Goal: Information Seeking & Learning: Learn about a topic

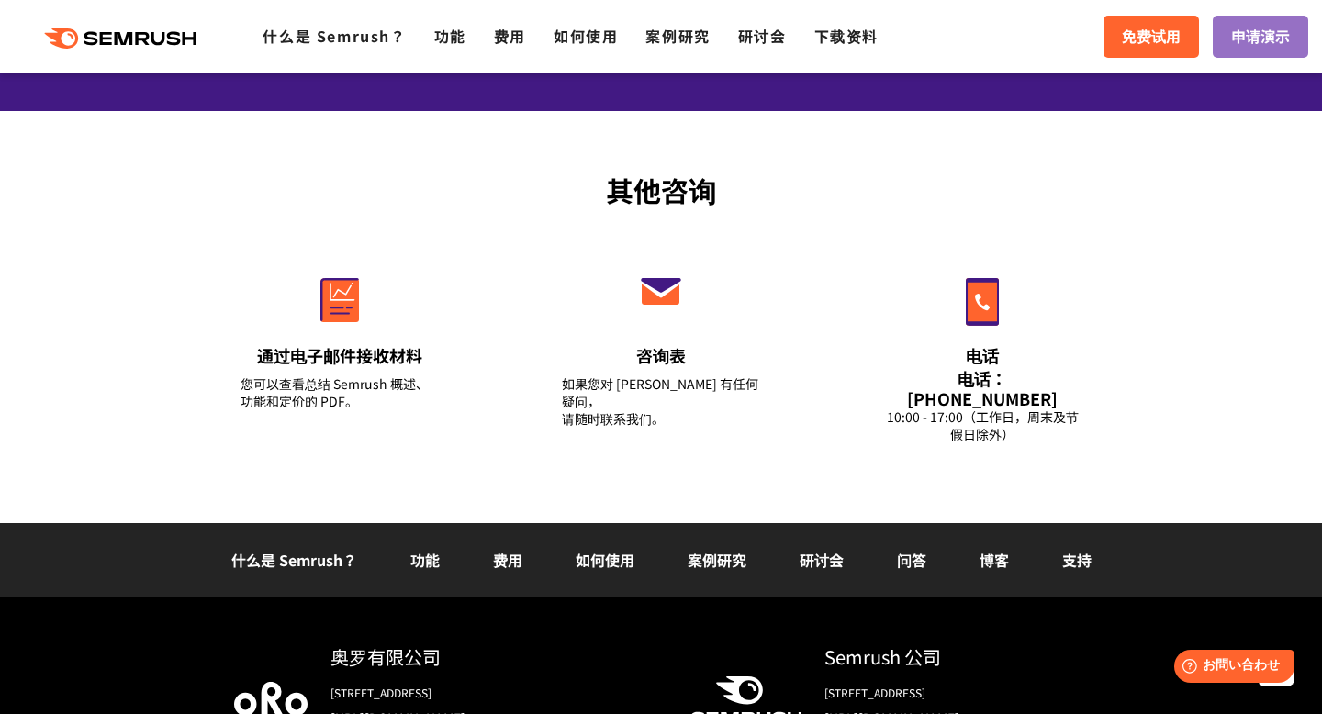
scroll to position [6521, 0]
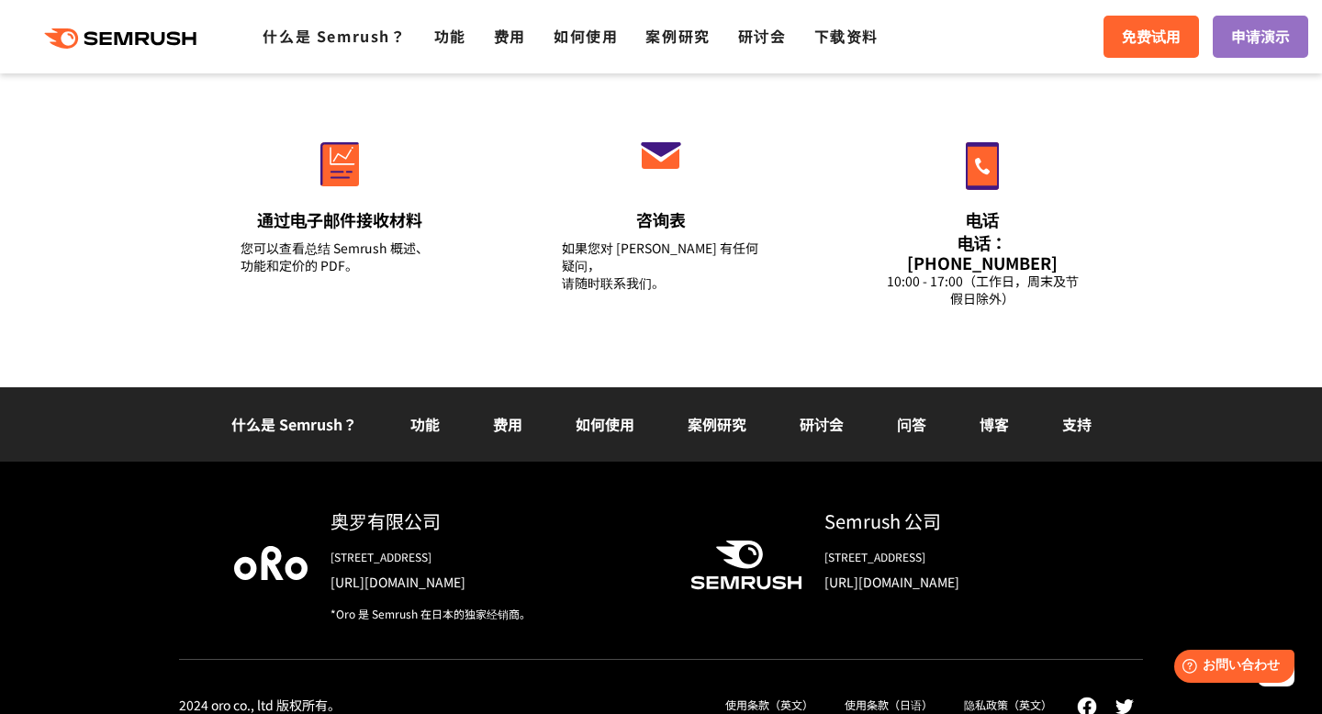
click at [604, 413] on font "如何使用" at bounding box center [605, 424] width 59 height 22
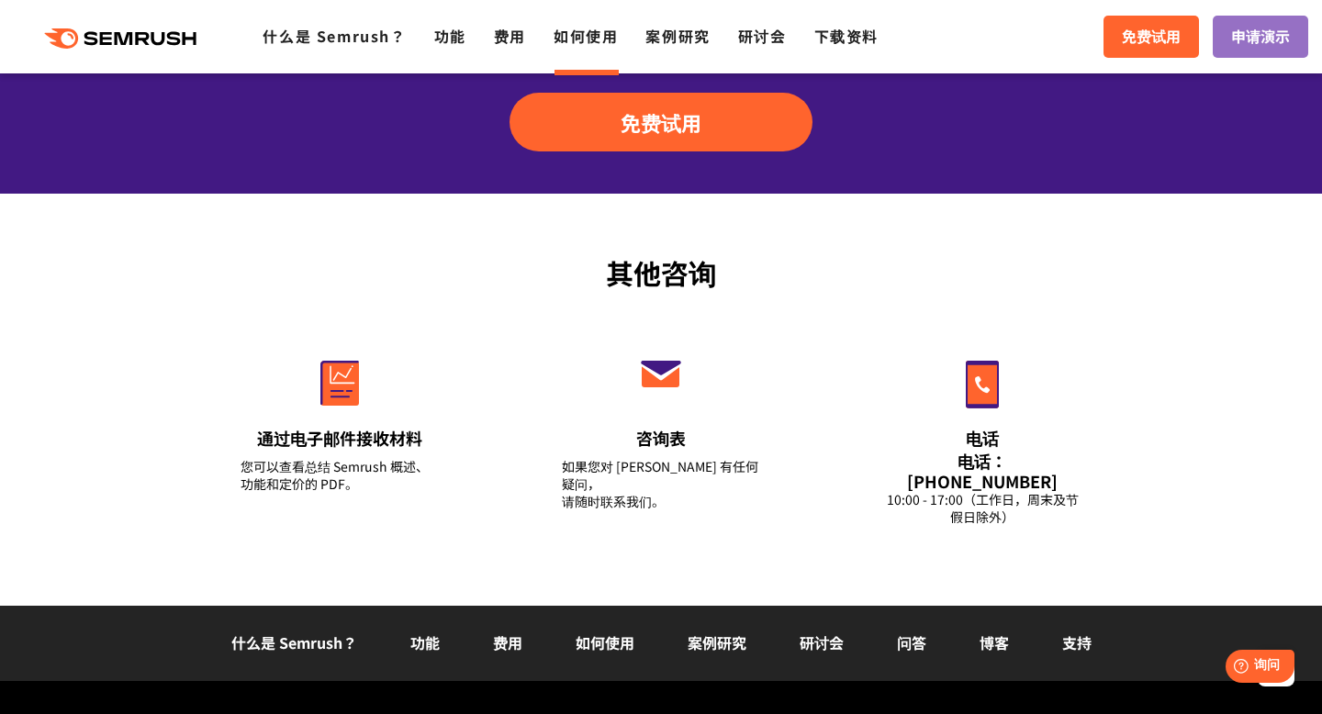
scroll to position [2652, 0]
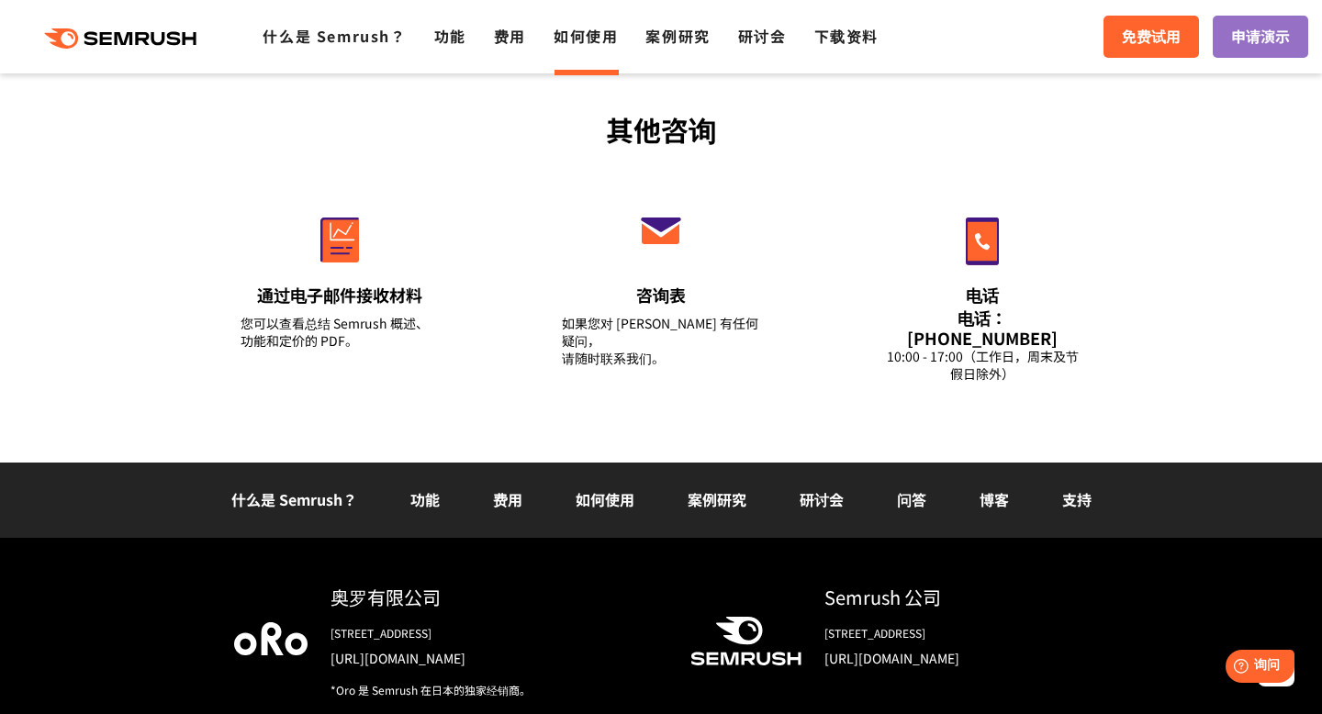
click at [287, 488] on font "什么是 Semrush？" at bounding box center [294, 499] width 126 height 22
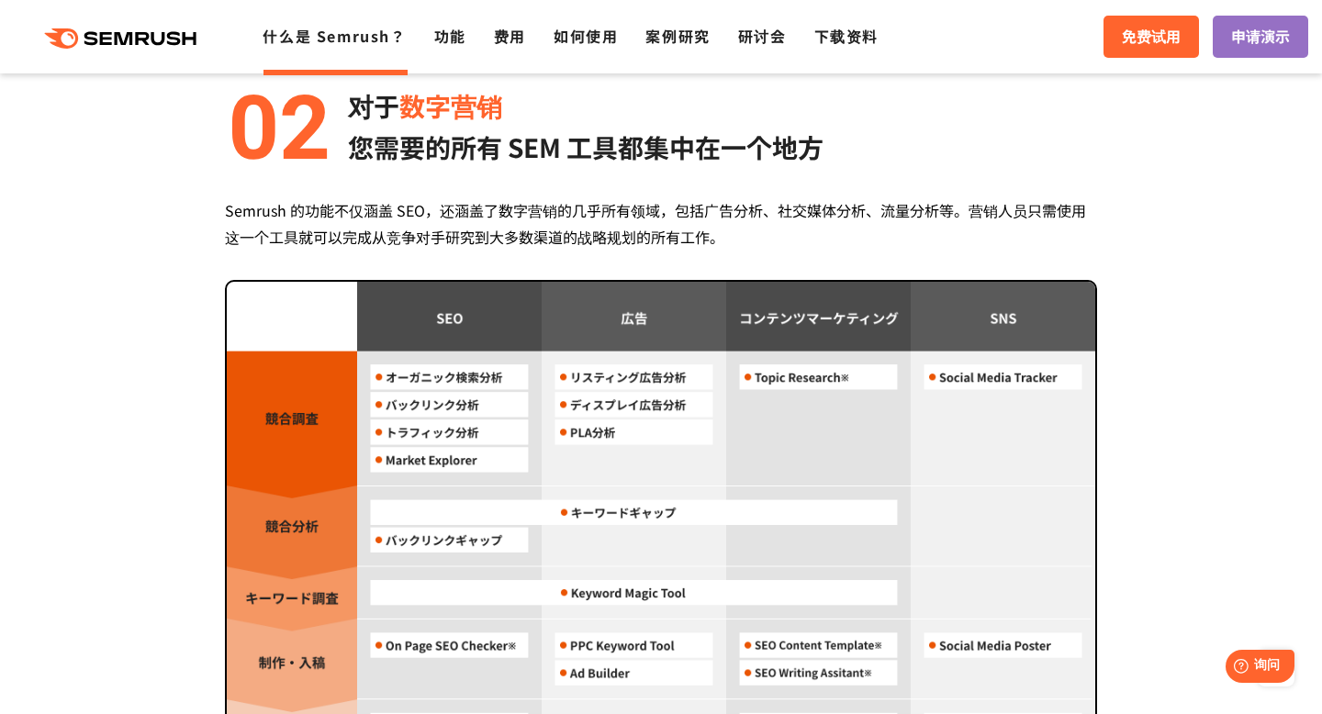
scroll to position [1495, 0]
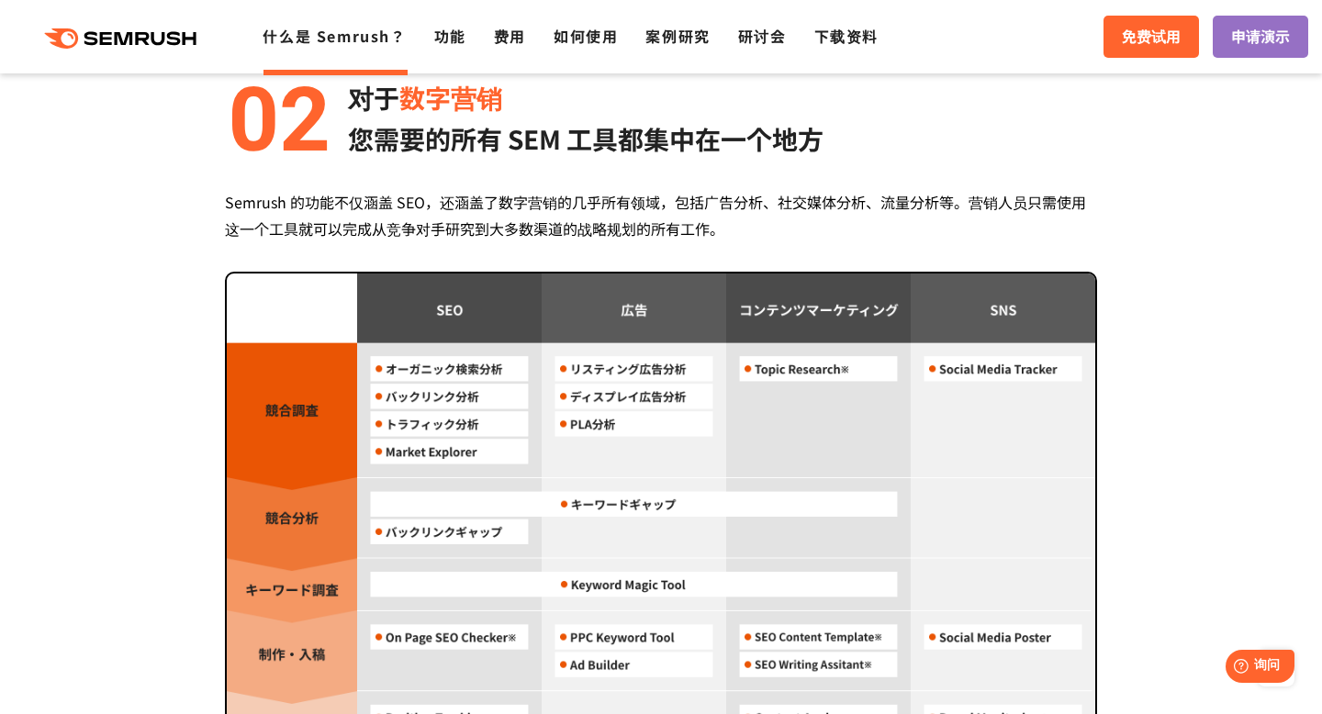
click at [1197, 436] on div "Semrush 的三大优势 压倒性的性价比 每月 139.95 美元 起 （含税 153.95 美元） Semrush 起价为每月 139.95 美元（含税 …" at bounding box center [661, 367] width 1093 height 2320
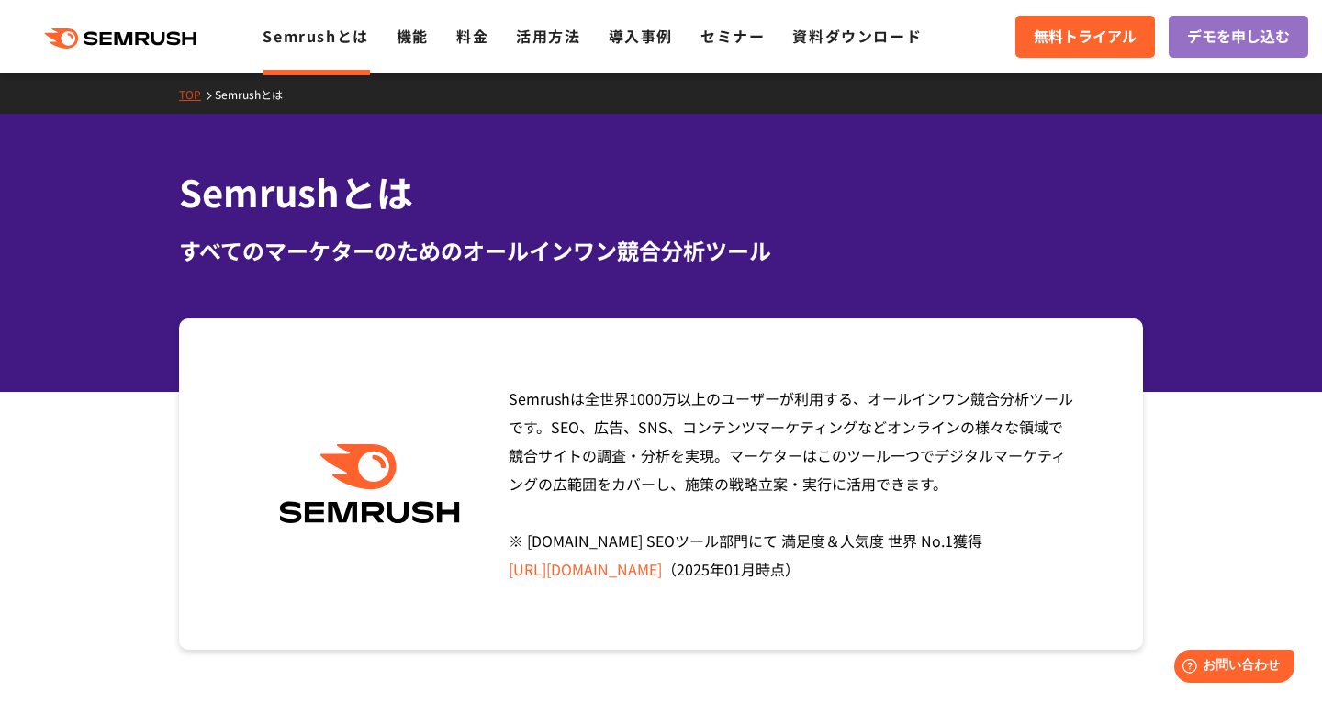
click at [1200, 476] on section "Semrushは全世界1000万以上のユーザーが利用する、オールインワン競合分析ツールです。SEO、広告、SNS、コンテンツマーケティングなどオンラインの様々…" at bounding box center [661, 484] width 1322 height 331
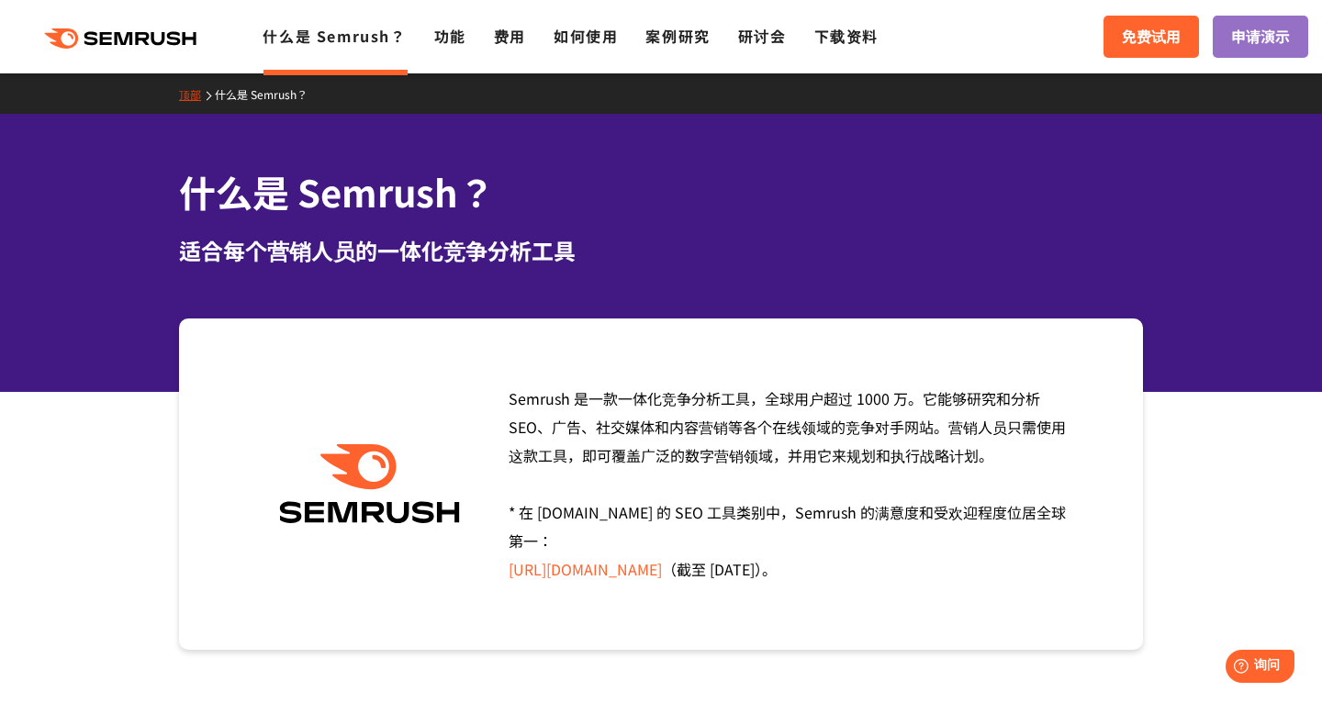
click at [634, 400] on font "Semrush 是一款一体化竞争分析工具，全球用户超过 1000 万。它能够研究和分析 SEO、广告、社交媒体和内容营销等各个在线领域的竞争对手网站。营销人员…" at bounding box center [787, 426] width 557 height 79
click at [603, 398] on font "Semrush 是一款一体化竞争分析工具，全球用户超过 1000 万。它能够研究和分析 SEO、广告、社交媒体和内容营销等各个在线领域的竞争对手网站。营销人员…" at bounding box center [787, 426] width 557 height 79
click at [590, 398] on font "Semrush 是一款一体化竞争分析工具，全球用户超过 1000 万。它能够研究和分析 SEO、广告、社交媒体和内容营销等各个在线领域的竞争对手网站。营销人员…" at bounding box center [787, 426] width 557 height 79
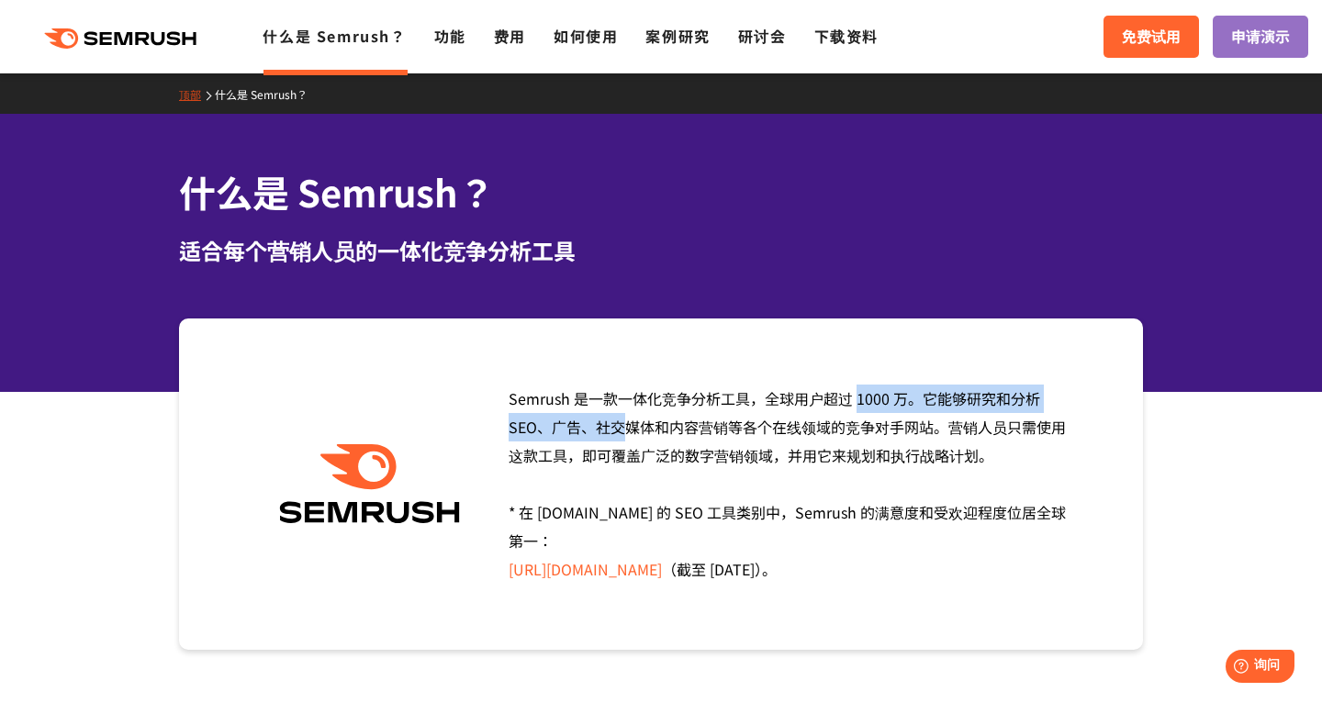
drag, startPoint x: 590, startPoint y: 398, endPoint x: 895, endPoint y: 391, distance: 304.9
click at [895, 391] on font "Semrush 是一款一体化竞争分析工具，全球用户超过 1000 万。它能够研究和分析 SEO、广告、社交媒体和内容营销等各个在线领域的竞争对手网站。营销人员…" at bounding box center [787, 426] width 557 height 79
copy font "一款一体化竞争分析工具，全球用户超过 1000 万"
